Goal: Check status: Check status

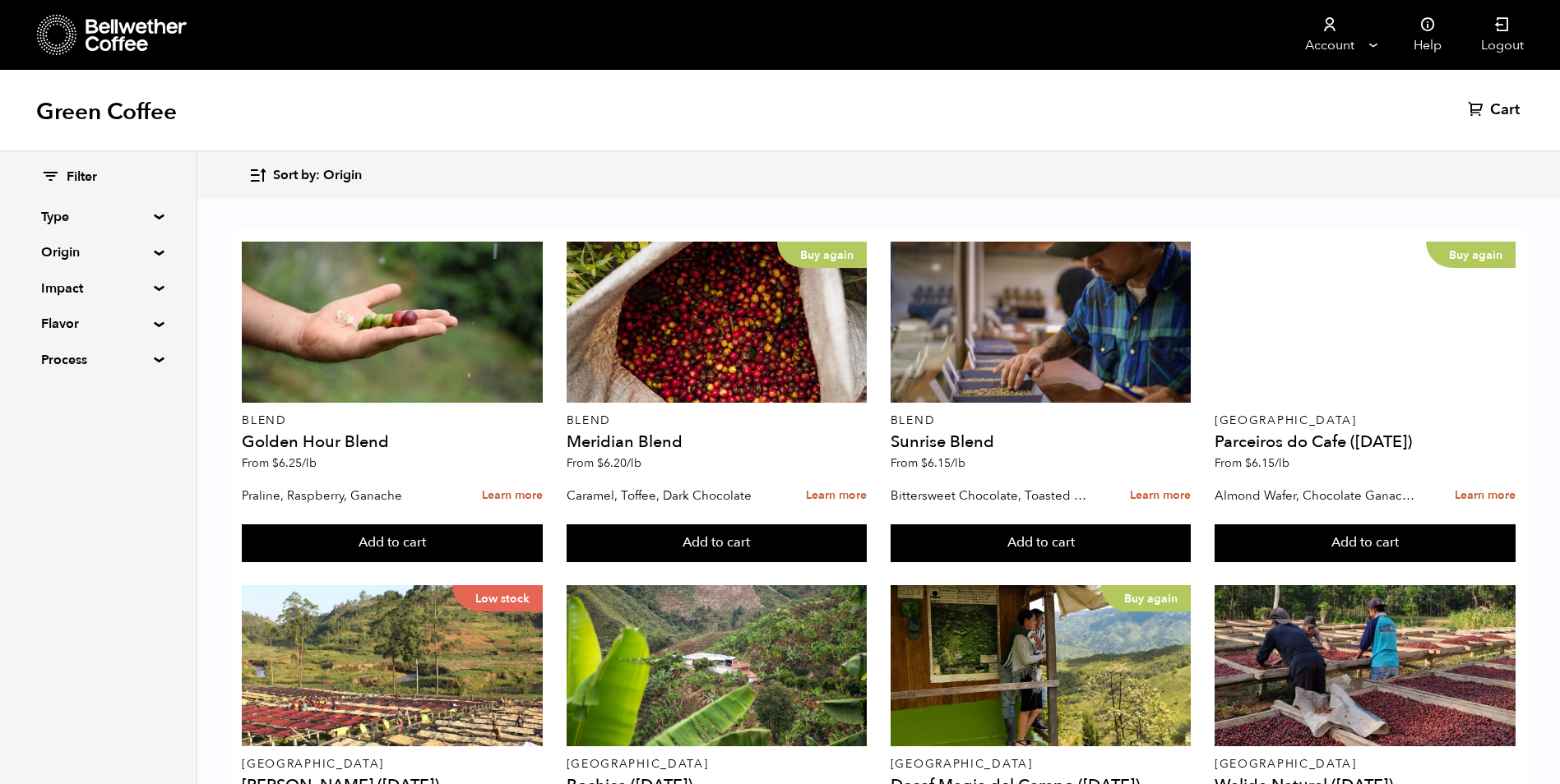
click at [73, 254] on summary "Origin" at bounding box center [98, 252] width 114 height 20
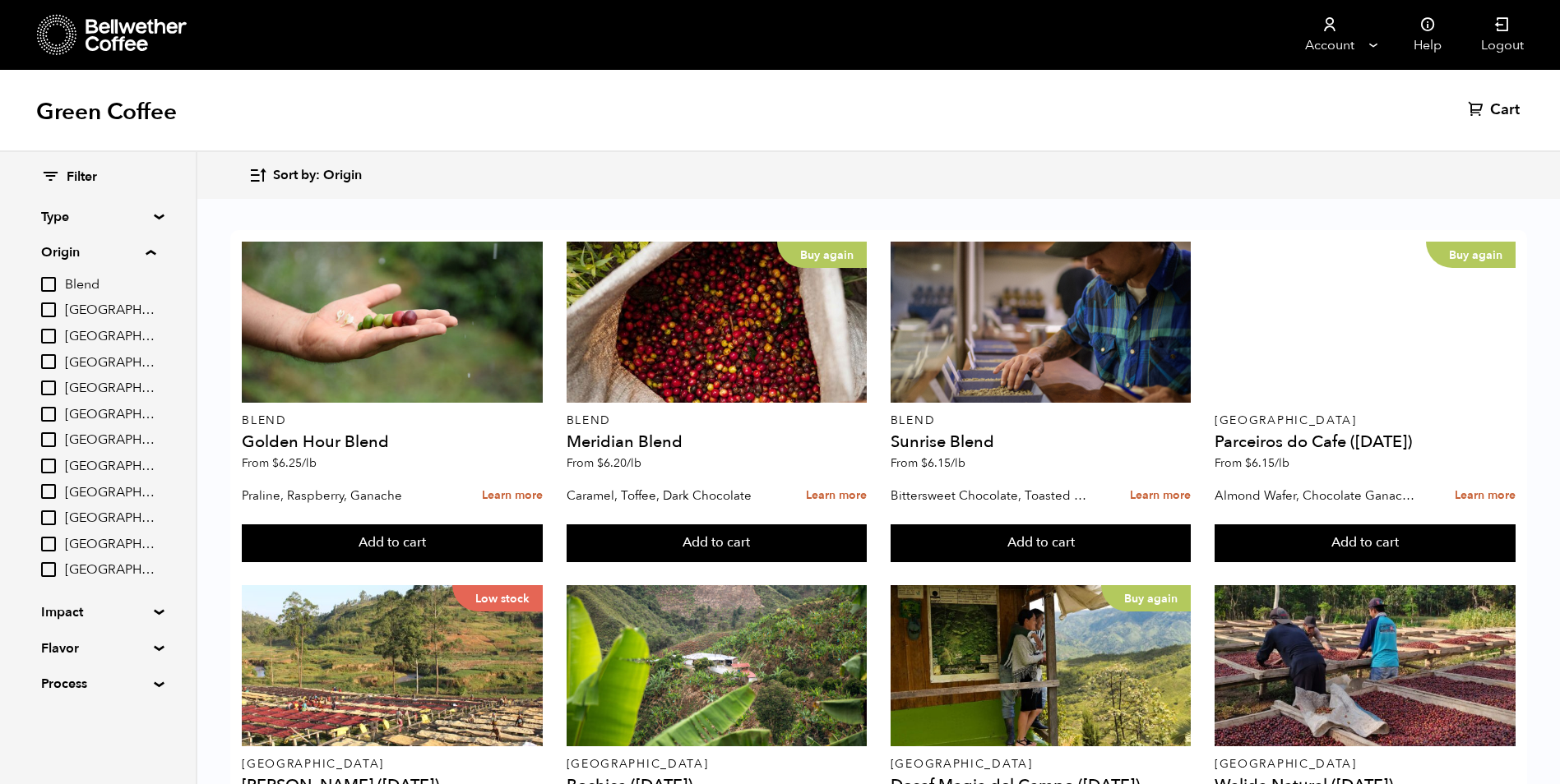
click at [55, 211] on summary "Type" at bounding box center [98, 217] width 114 height 20
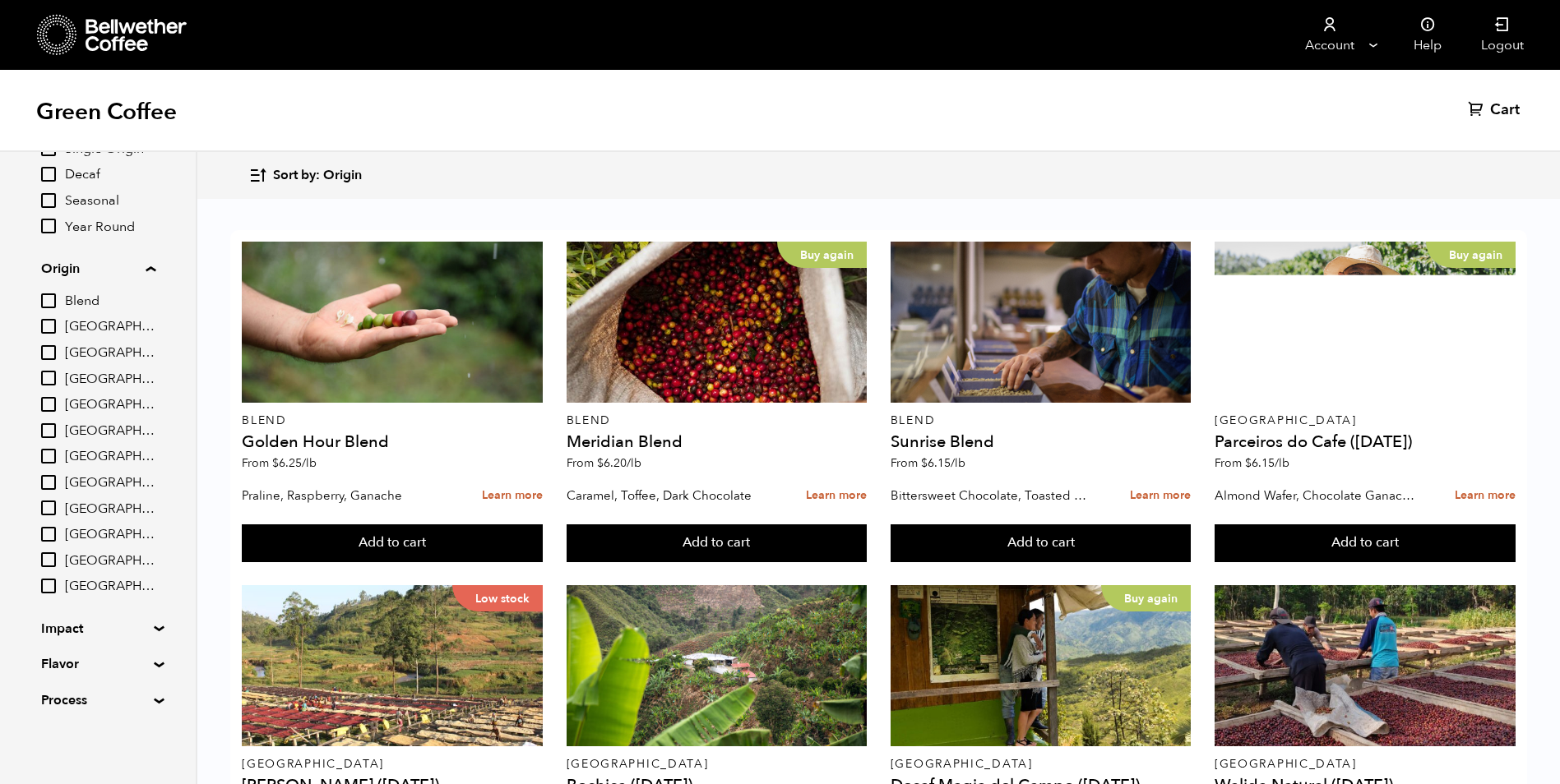
scroll to position [411, 0]
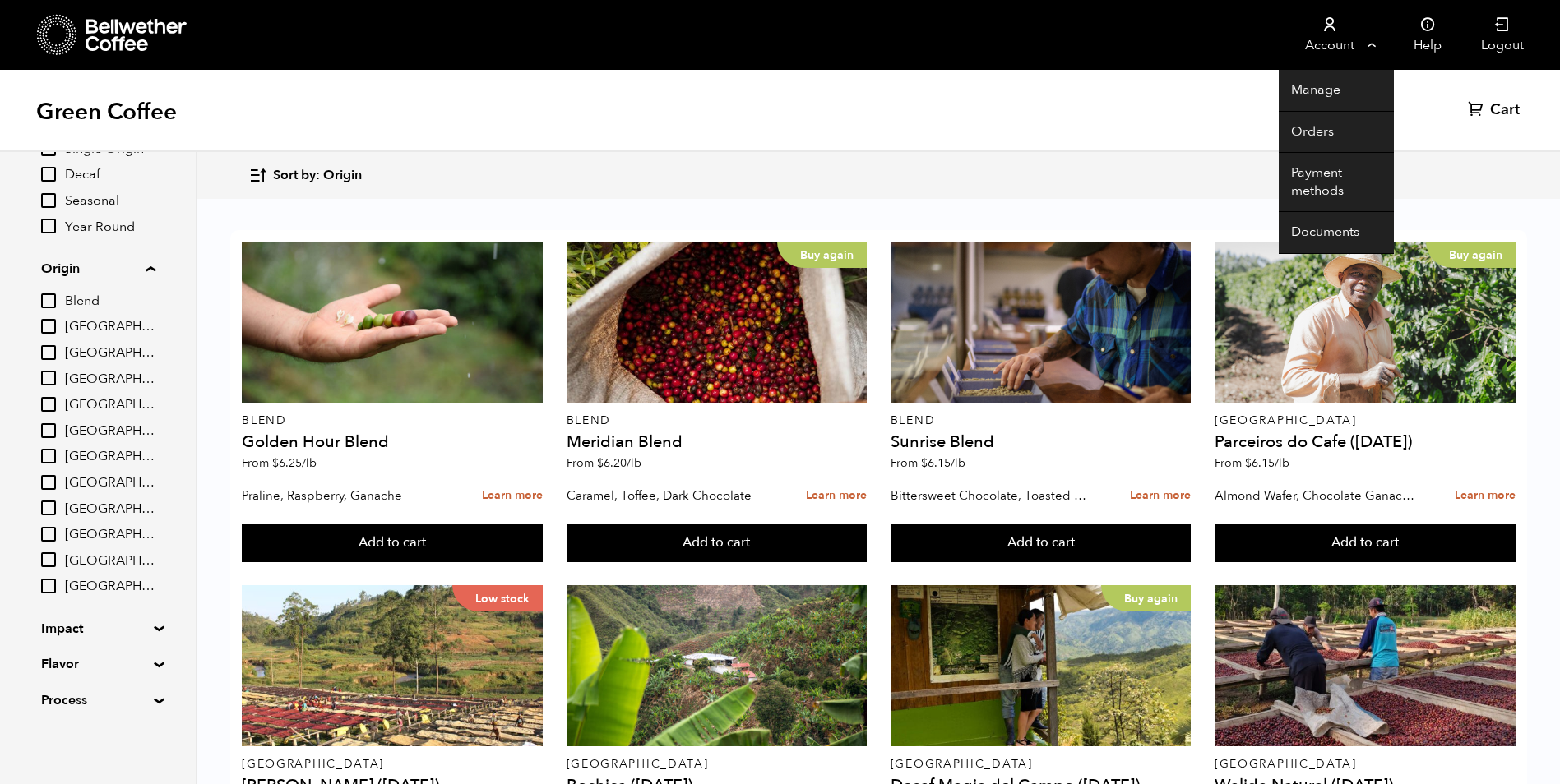
click at [1331, 38] on link "Account" at bounding box center [1328, 35] width 101 height 70
click at [1311, 127] on link "Orders" at bounding box center [1335, 133] width 115 height 42
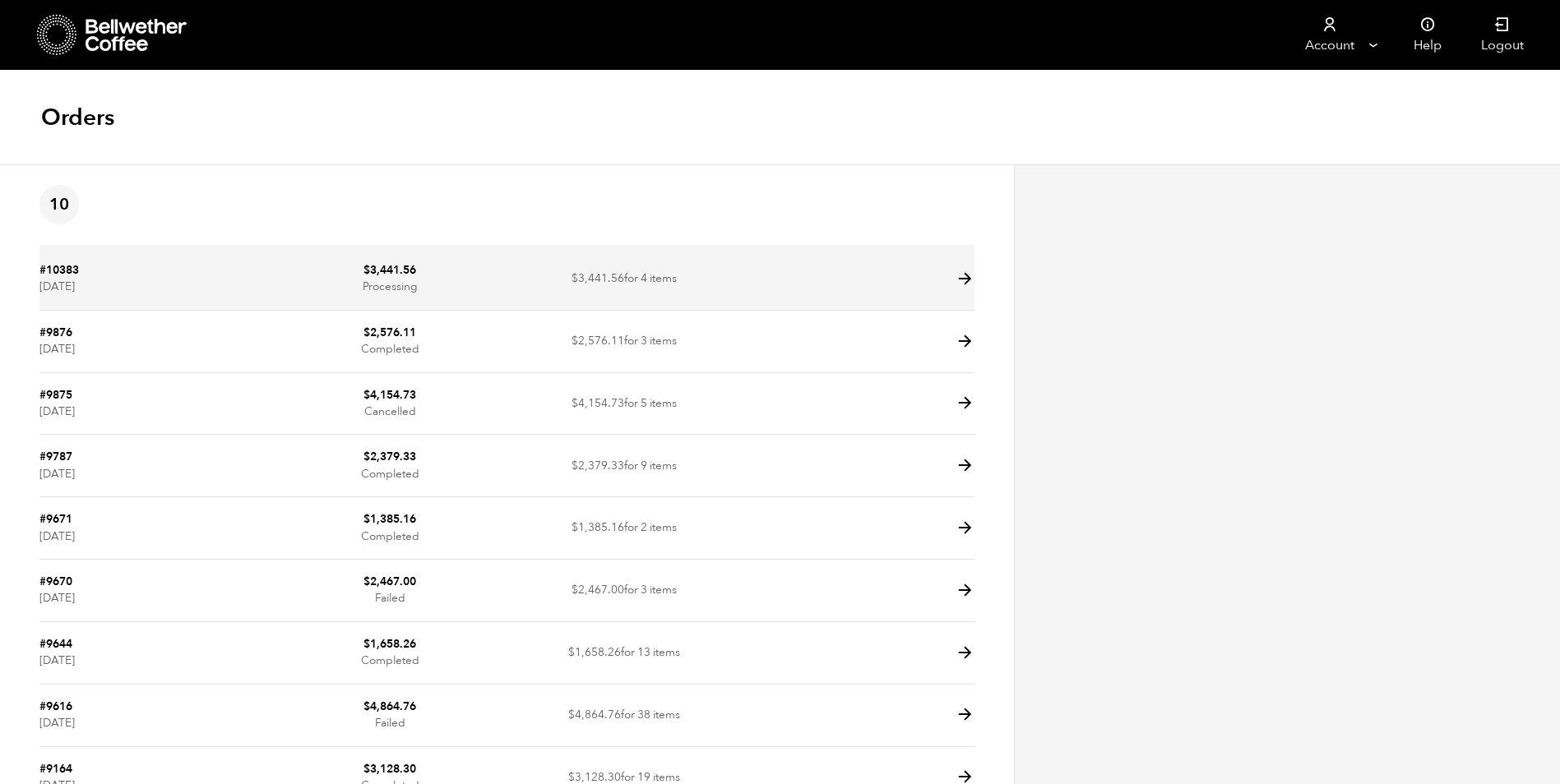
click at [515, 273] on td "$ 3,441.56 for 4 items" at bounding box center [624, 279] width 233 height 63
click at [715, 280] on td "$ 3,441.56 for 4 items" at bounding box center [624, 279] width 233 height 63
click at [965, 279] on icon at bounding box center [964, 279] width 19 height 19
click at [901, 277] on td at bounding box center [857, 279] width 233 height 63
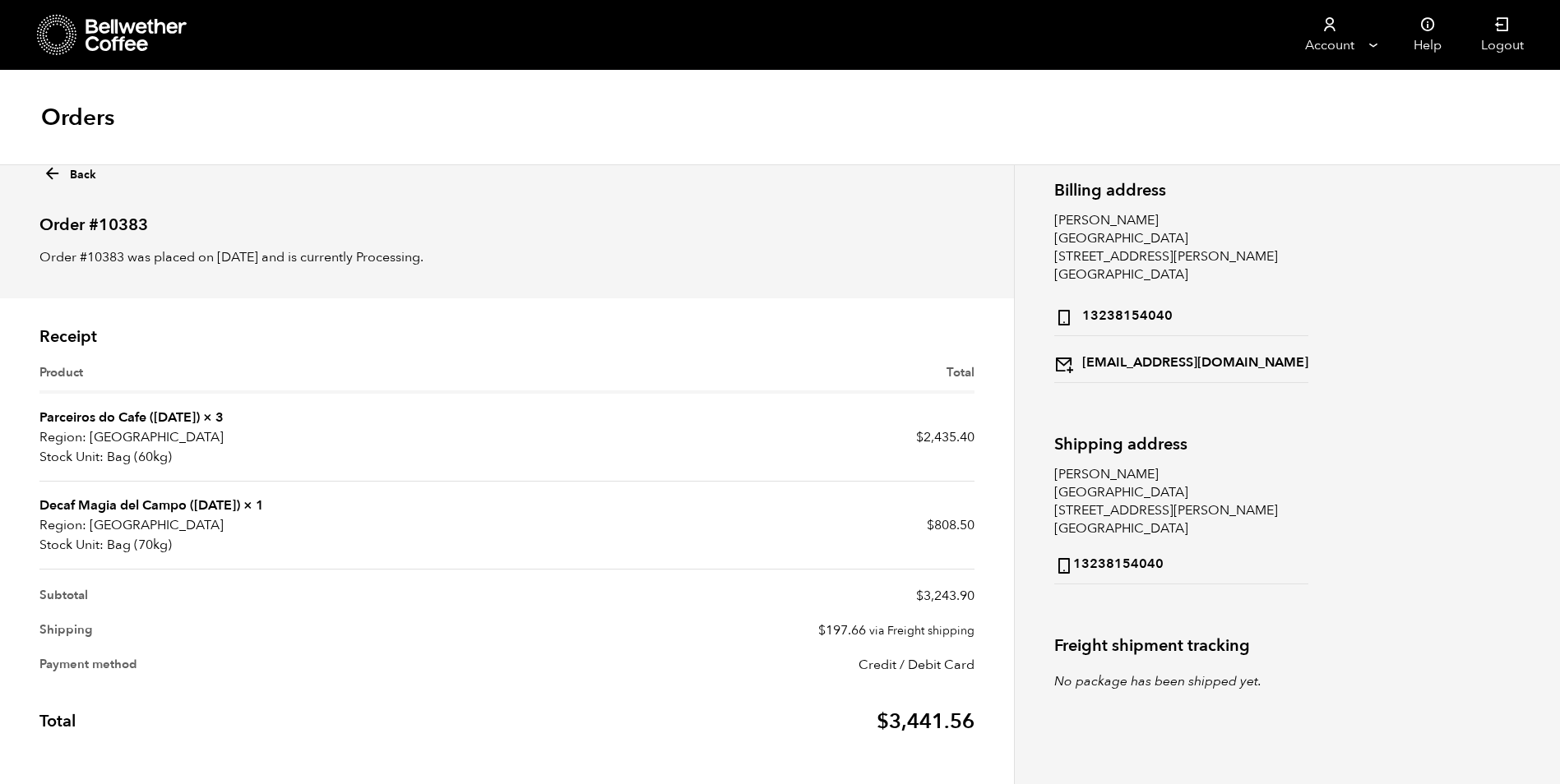
scroll to position [19, 0]
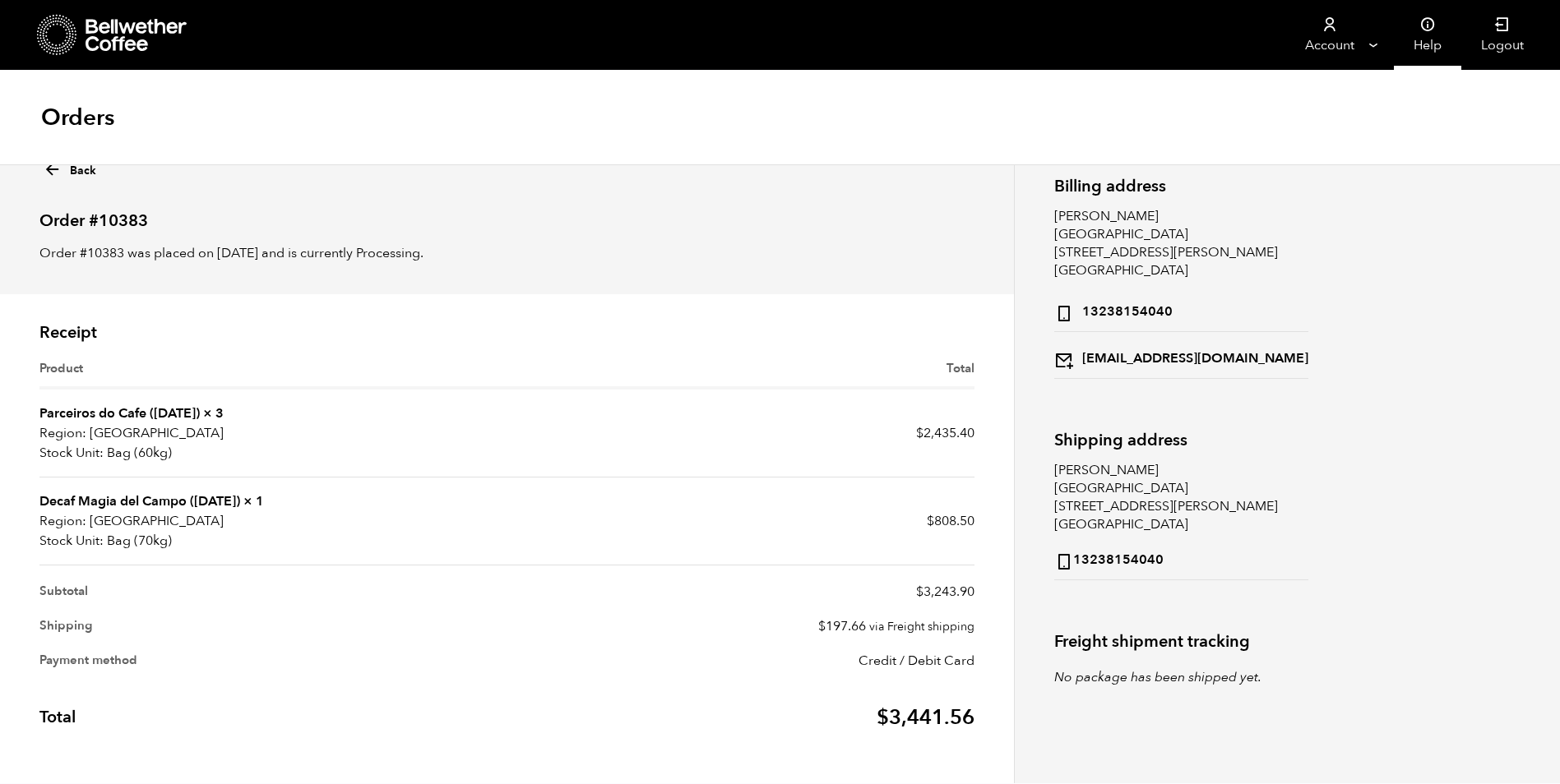
click at [1428, 38] on link "Help" at bounding box center [1427, 35] width 67 height 70
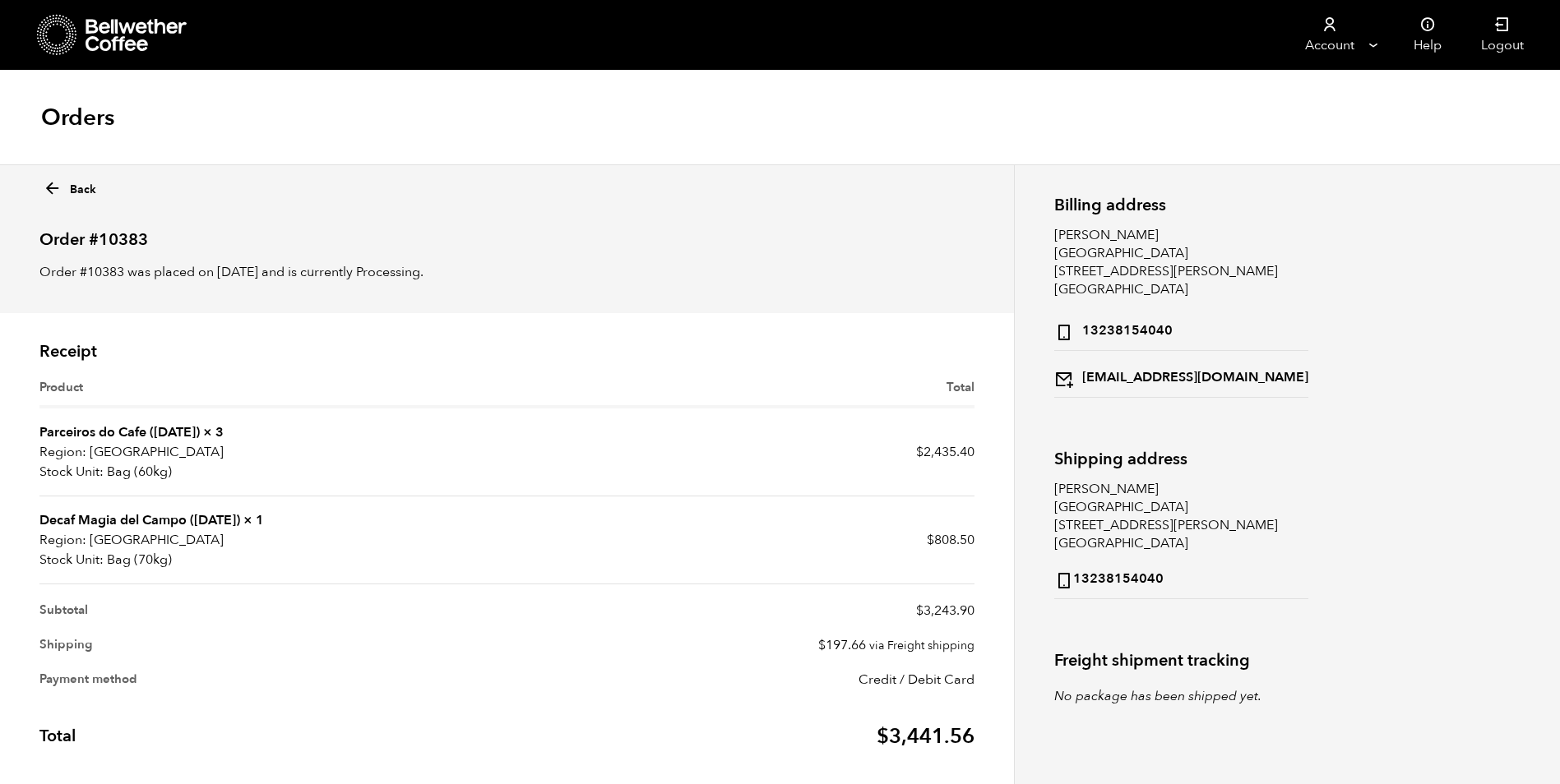
scroll to position [19, 0]
